Goal: Task Accomplishment & Management: Complete application form

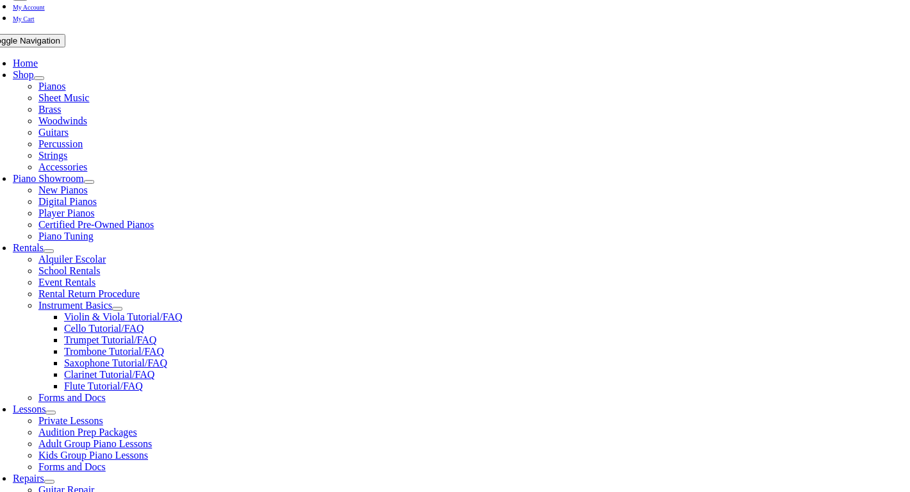
scroll to position [227, 0]
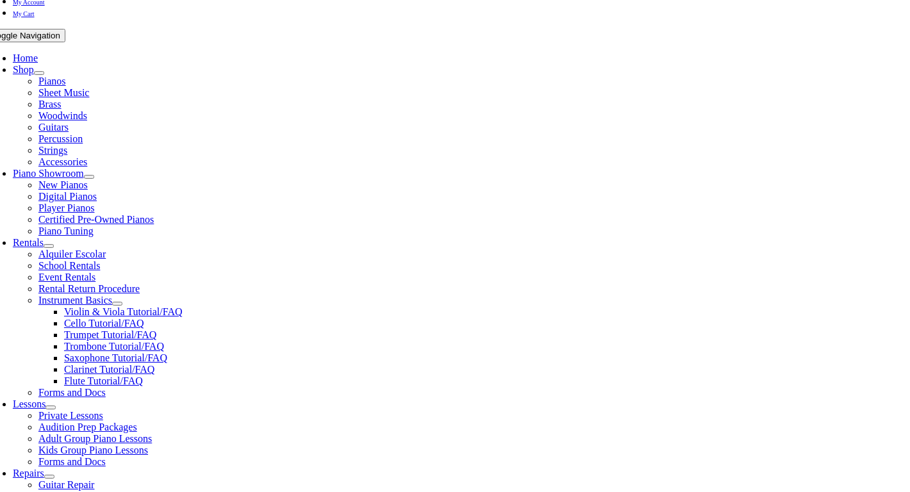
type input "star"
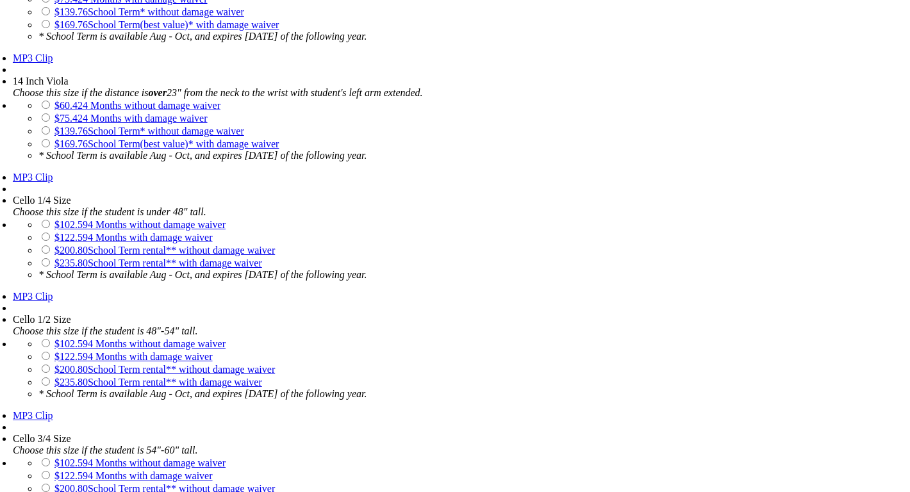
scroll to position [1837, 0]
